Goal: Check status: Check status

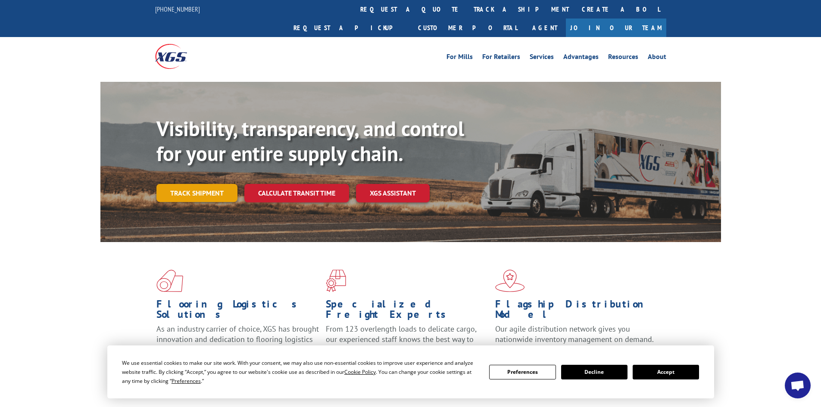
click at [198, 184] on link "Track shipment" at bounding box center [196, 193] width 81 height 18
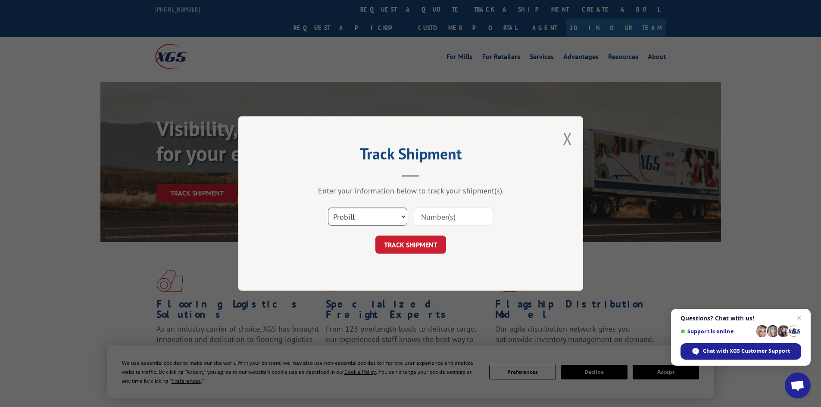
click at [386, 208] on select "Select category... Probill BOL PO" at bounding box center [367, 217] width 79 height 18
select select "po"
click at [328, 208] on select "Select category... Probill BOL PO" at bounding box center [367, 217] width 79 height 18
click at [463, 221] on input at bounding box center [453, 217] width 79 height 18
paste input "33548729"
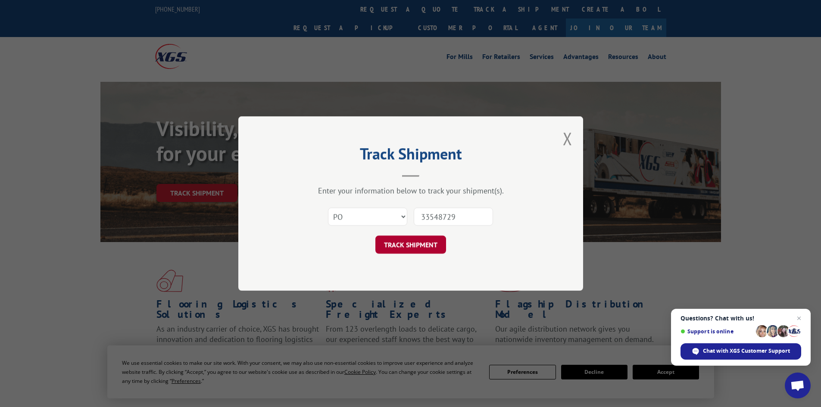
type input "33548729"
click at [427, 245] on button "TRACK SHIPMENT" at bounding box center [410, 245] width 71 height 18
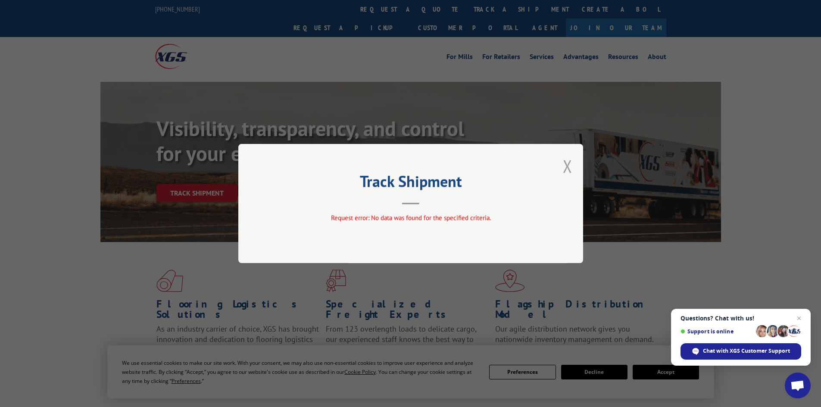
click at [567, 170] on button "Close modal" at bounding box center [567, 166] width 9 height 23
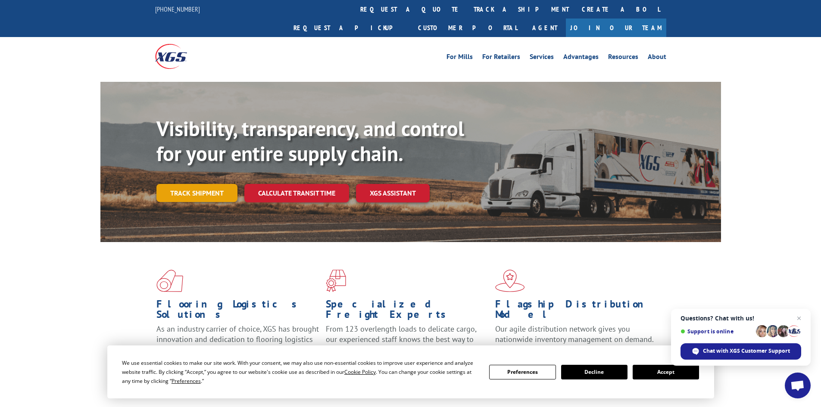
click at [220, 184] on link "Track shipment" at bounding box center [196, 193] width 81 height 18
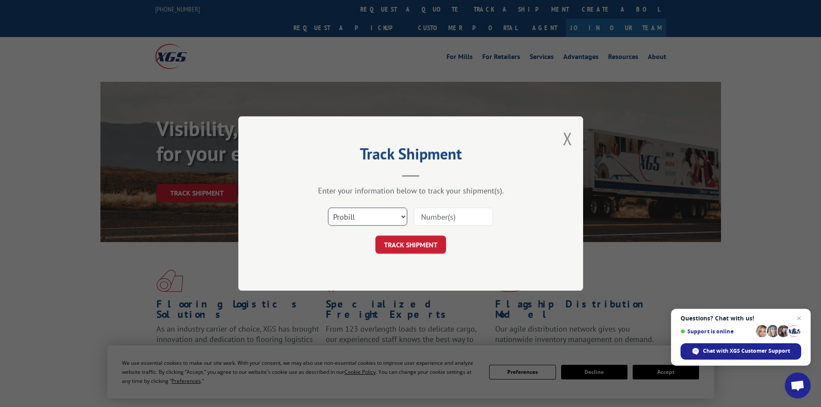
click at [337, 221] on select "Select category... Probill BOL PO" at bounding box center [367, 217] width 79 height 18
select select "po"
click at [328, 208] on select "Select category... Probill BOL PO" at bounding box center [367, 217] width 79 height 18
click at [468, 217] on input at bounding box center [453, 217] width 79 height 18
paste input "33548729"
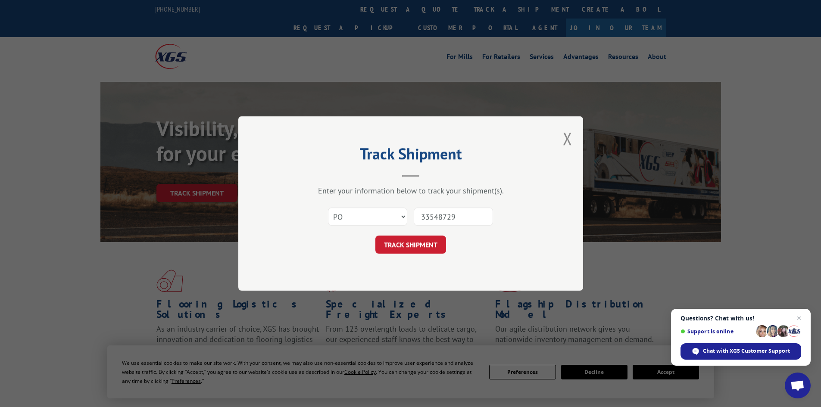
click at [421, 218] on input "33548729" at bounding box center [453, 217] width 79 height 18
type input "33548729"
click at [437, 252] on button "TRACK SHIPMENT" at bounding box center [410, 245] width 71 height 18
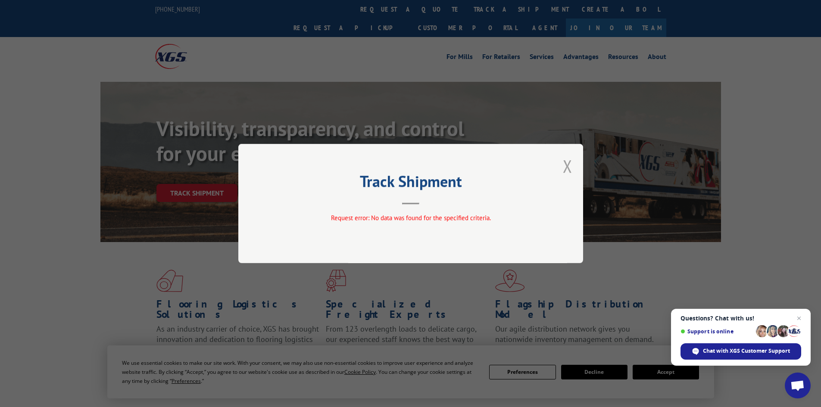
click at [570, 167] on button "Close modal" at bounding box center [567, 166] width 9 height 23
